Goal: Information Seeking & Learning: Compare options

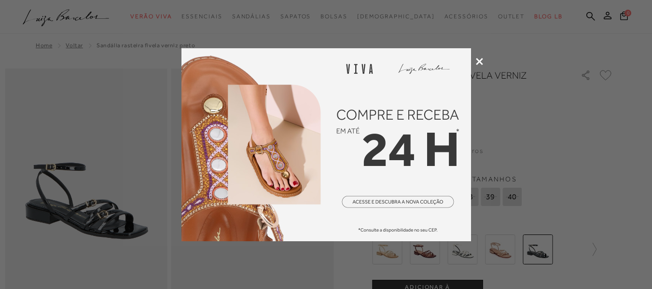
click at [475, 66] on div at bounding box center [326, 144] width 652 height 289
click at [480, 62] on icon at bounding box center [479, 61] width 7 height 7
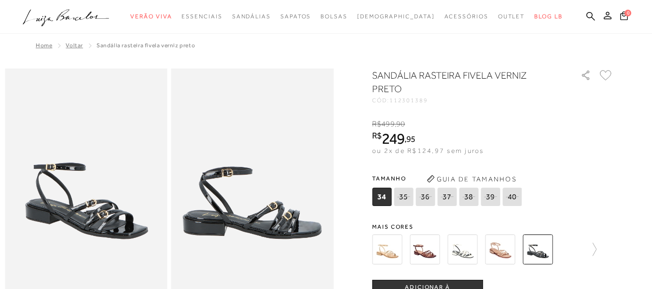
click at [429, 250] on img at bounding box center [425, 250] width 30 height 30
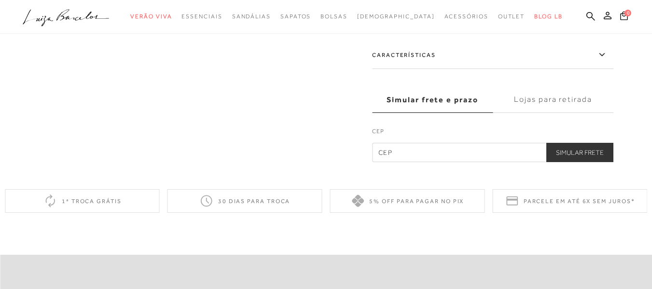
scroll to position [97, 0]
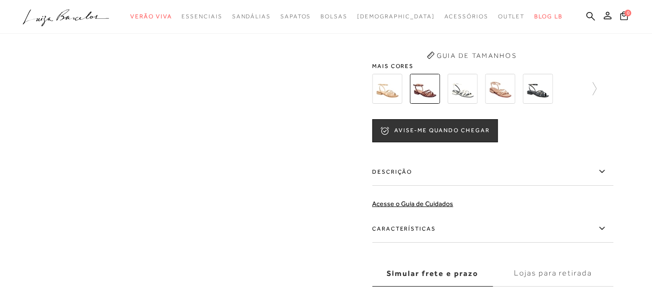
click at [496, 93] on img at bounding box center [500, 89] width 30 height 30
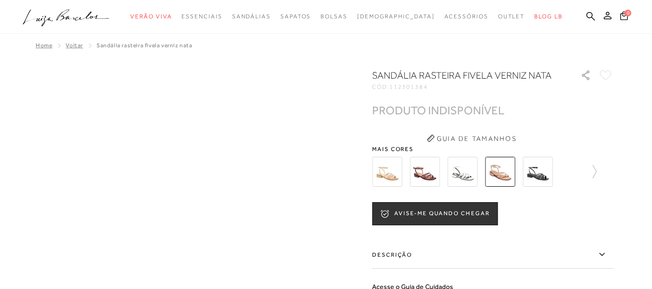
click at [460, 171] on img at bounding box center [462, 172] width 30 height 30
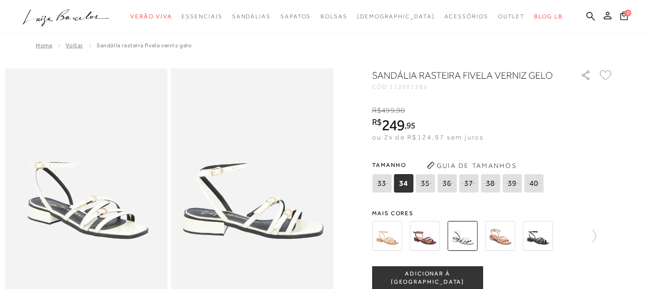
click at [398, 235] on img at bounding box center [387, 236] width 30 height 30
